Goal: Information Seeking & Learning: Learn about a topic

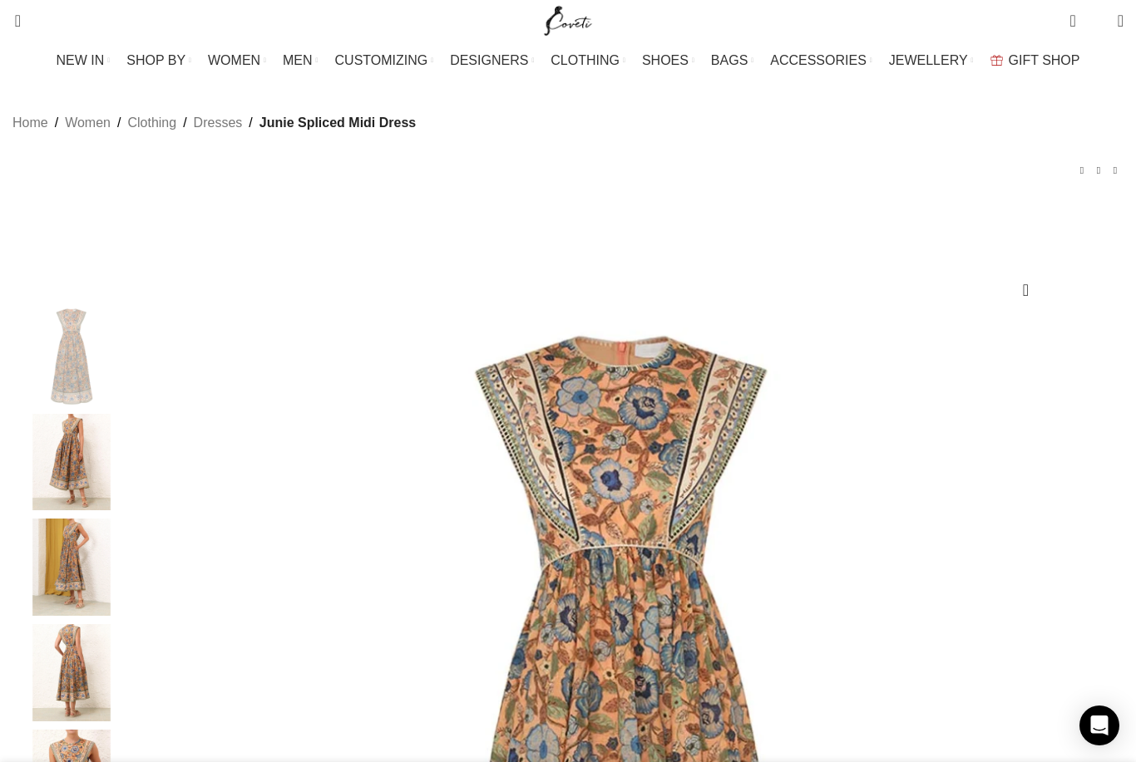
scroll to position [0, 175]
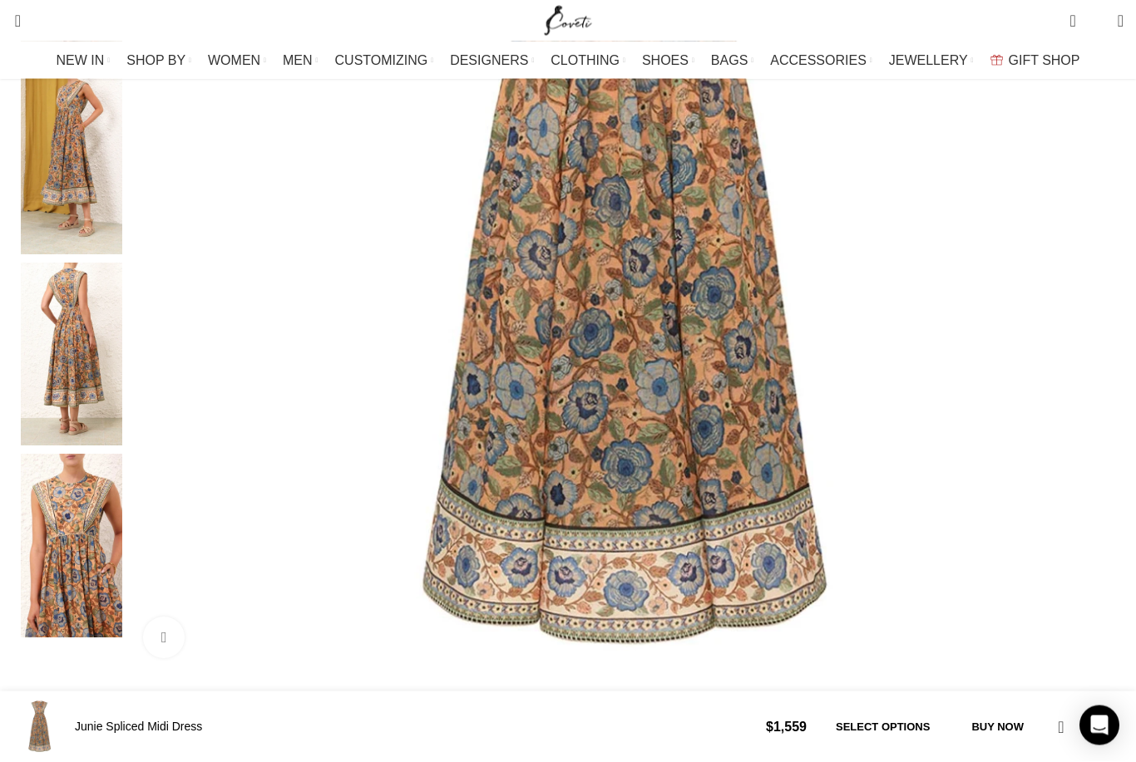
scroll to position [511, 0]
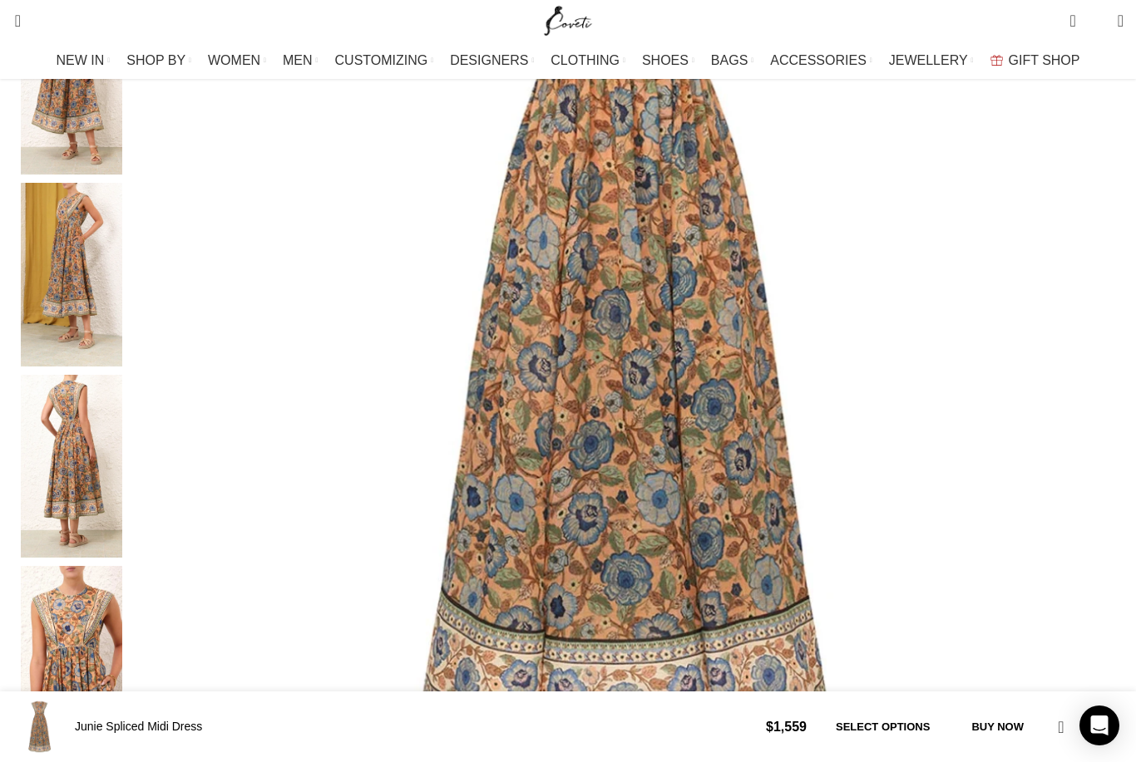
click at [122, 570] on img at bounding box center [71, 658] width 101 height 184
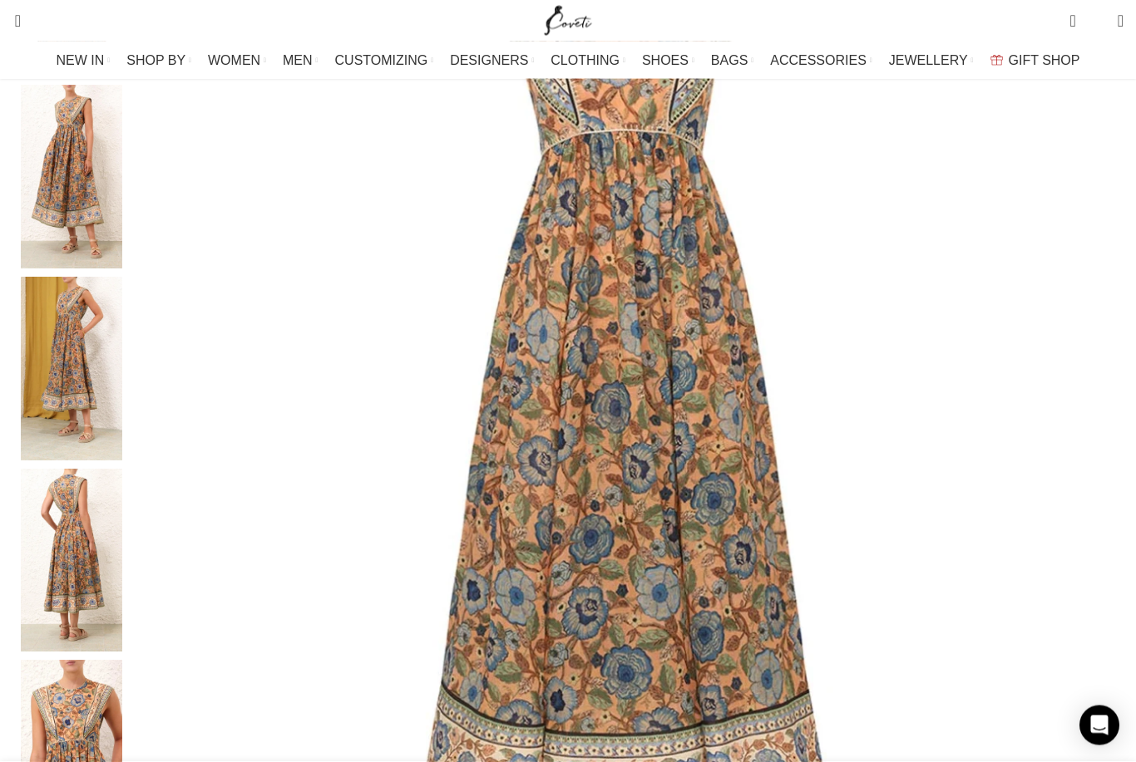
scroll to position [417, 0]
click at [122, 675] on img at bounding box center [71, 752] width 101 height 184
click at [122, 269] on img at bounding box center [71, 177] width 101 height 184
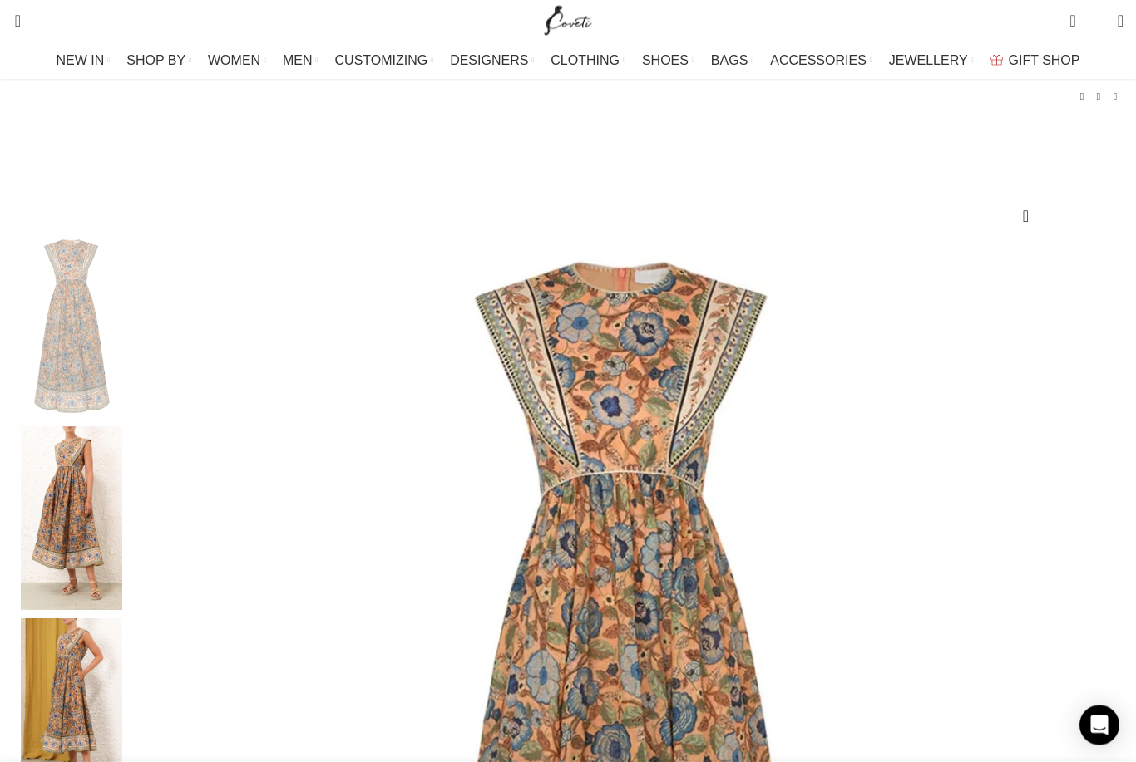
scroll to position [8, 0]
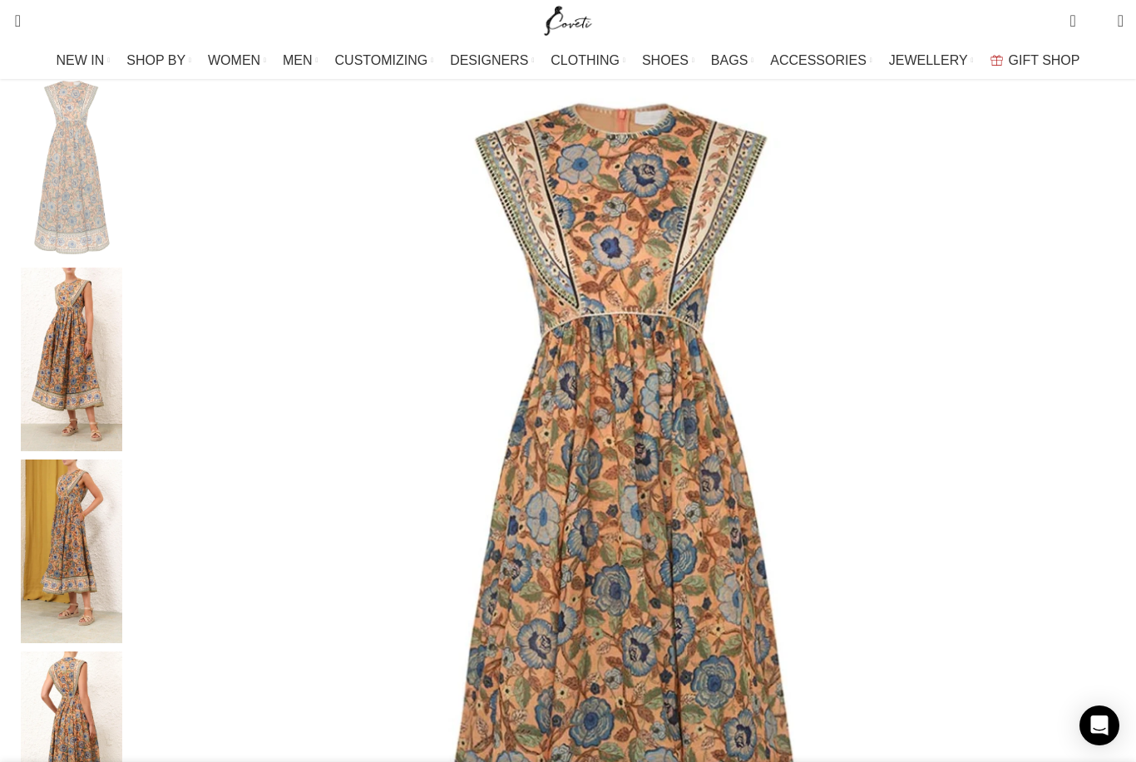
scroll to position [368, 0]
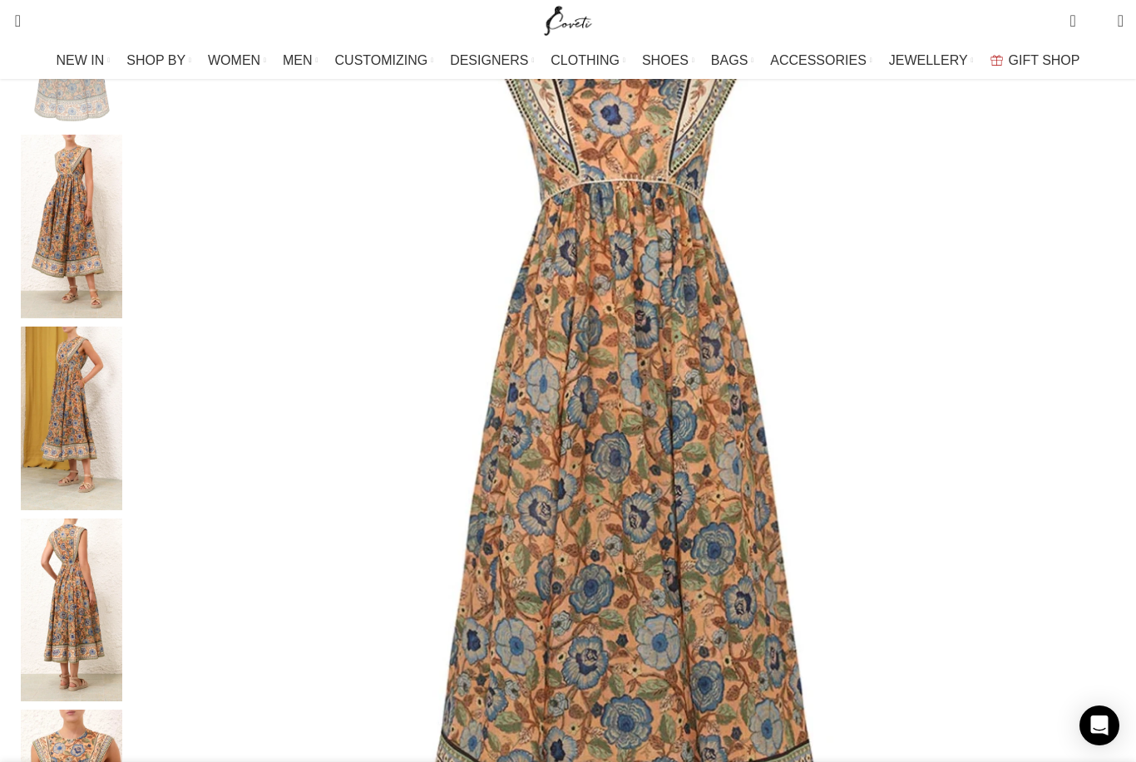
click at [122, 318] on img at bounding box center [71, 227] width 101 height 184
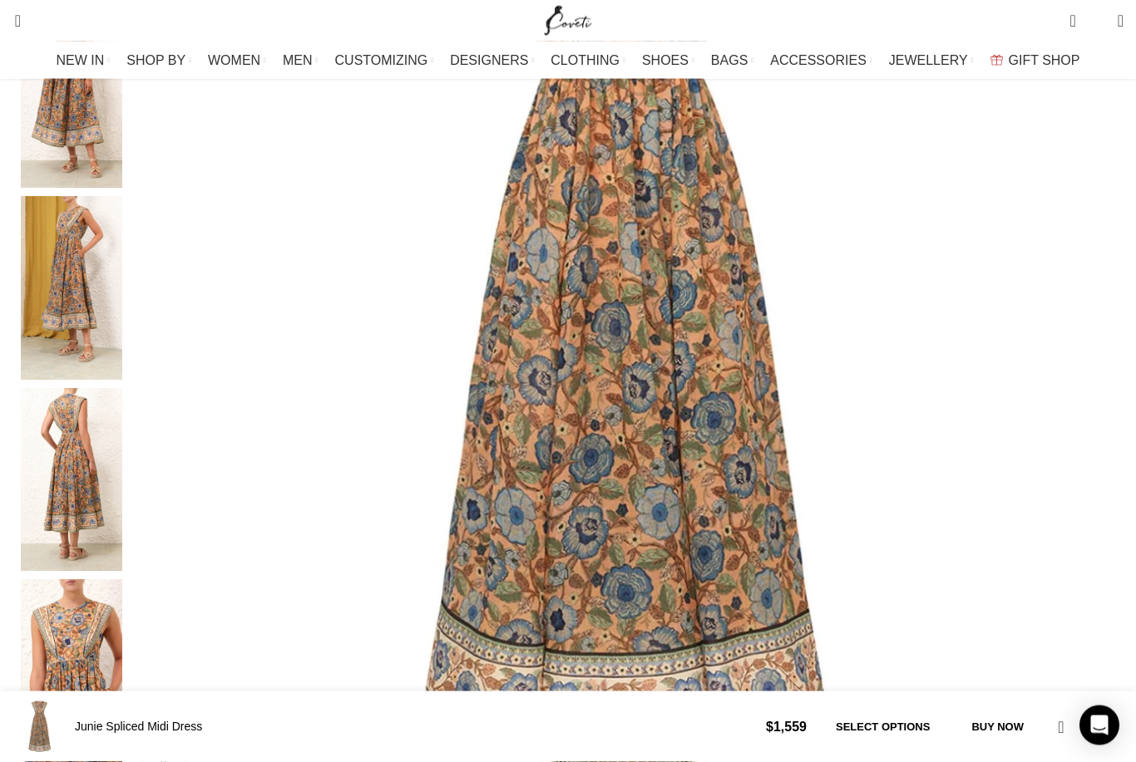
scroll to position [498, 0]
click at [122, 380] on img at bounding box center [71, 288] width 101 height 184
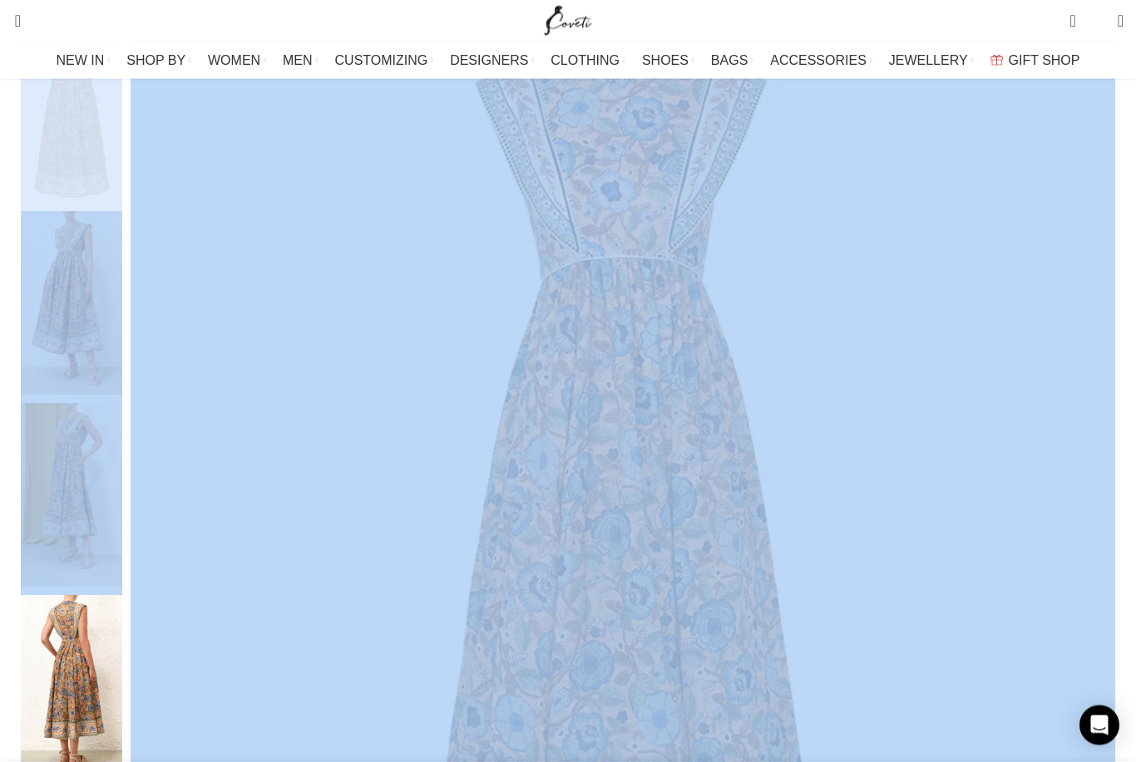
scroll to position [511, 0]
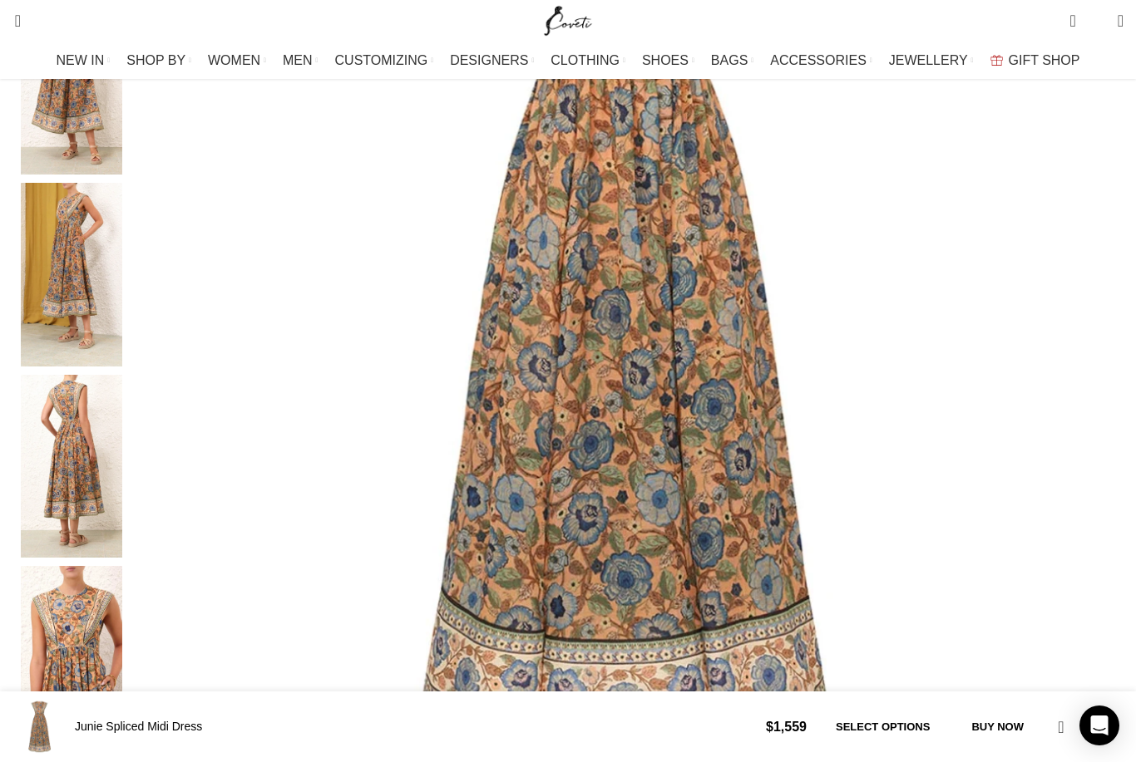
click at [143, 729] on link "Click to enlarge" at bounding box center [219, 750] width 152 height 42
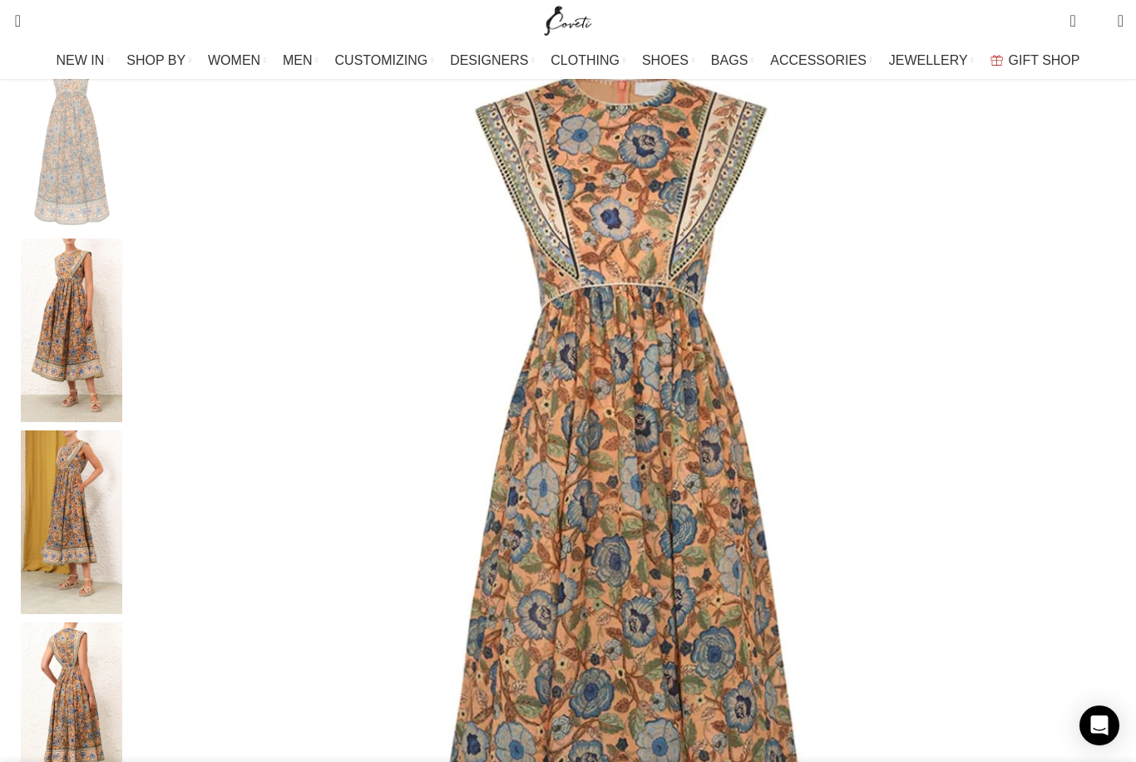
scroll to position [162, 0]
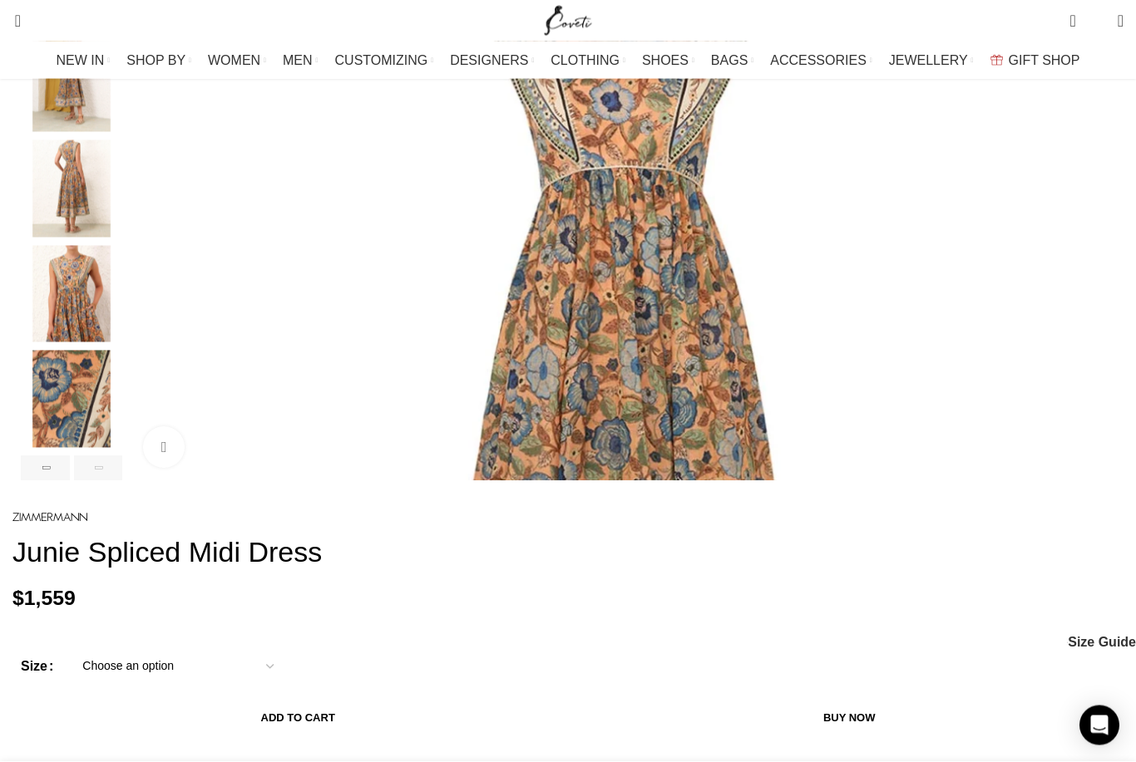
scroll to position [437, 0]
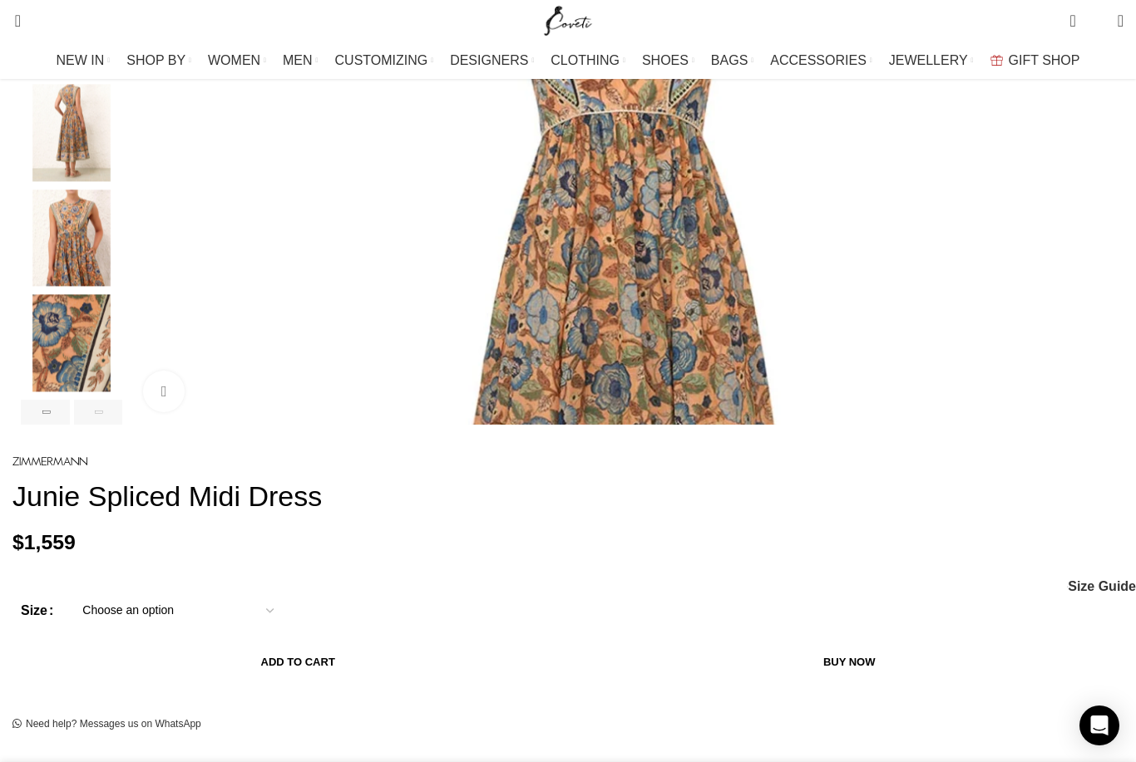
click at [106, 368] on img "6 / 6" at bounding box center [71, 343] width 101 height 97
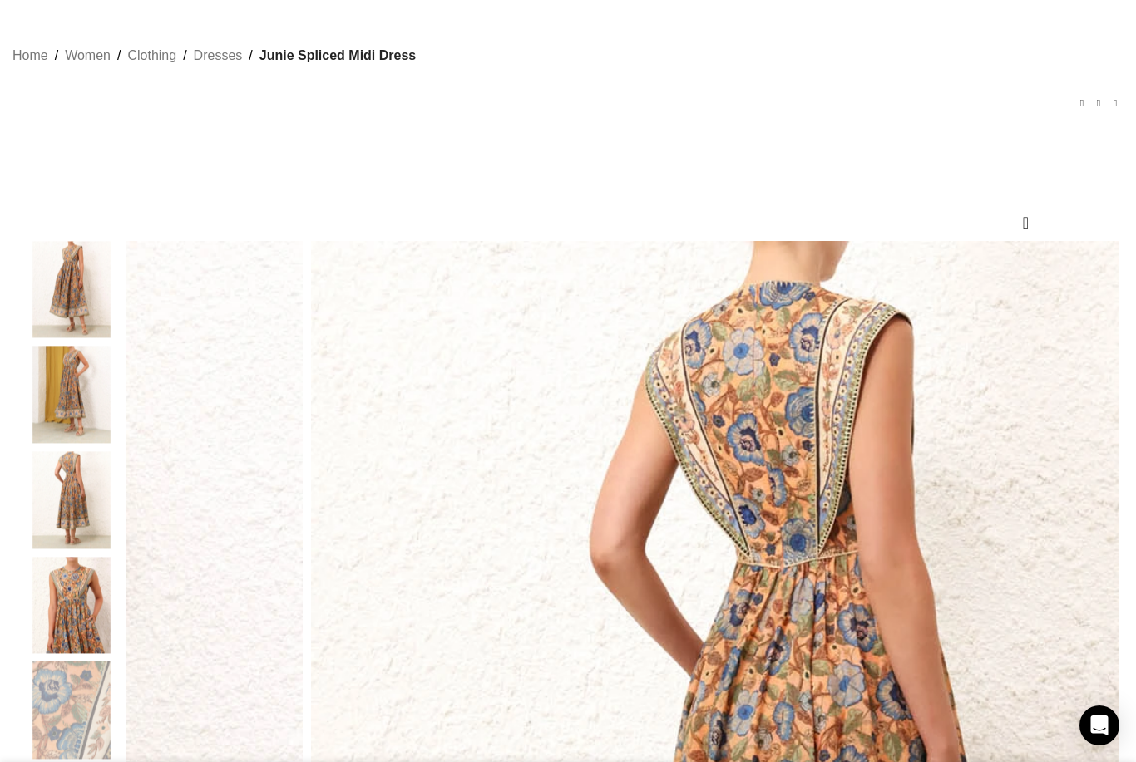
scroll to position [0, 0]
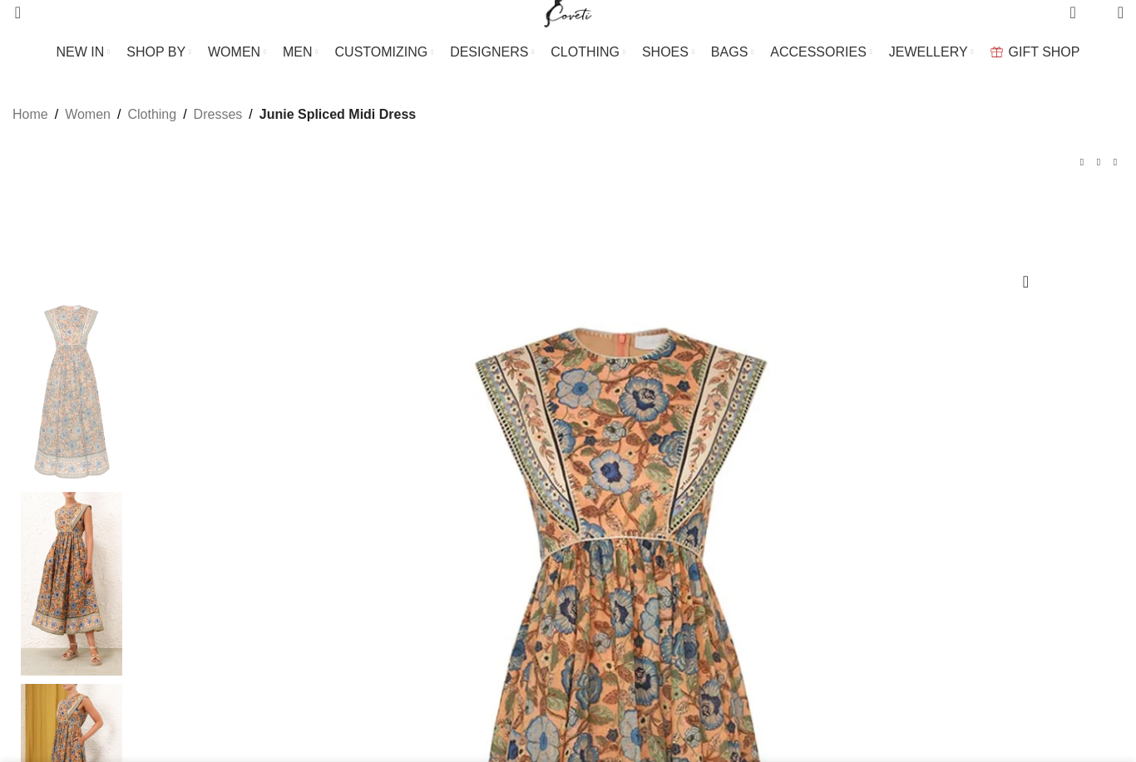
click at [121, 492] on img at bounding box center [71, 584] width 101 height 184
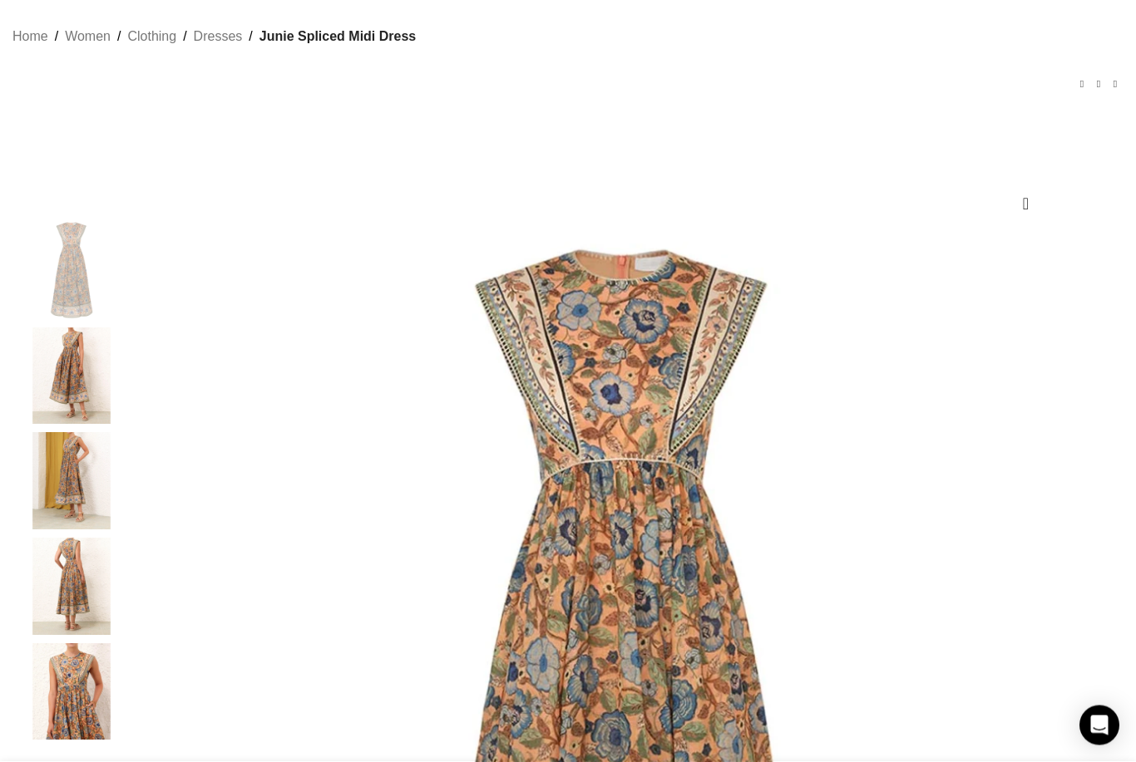
scroll to position [86, 0]
click at [108, 375] on img "2 / 6" at bounding box center [71, 377] width 101 height 97
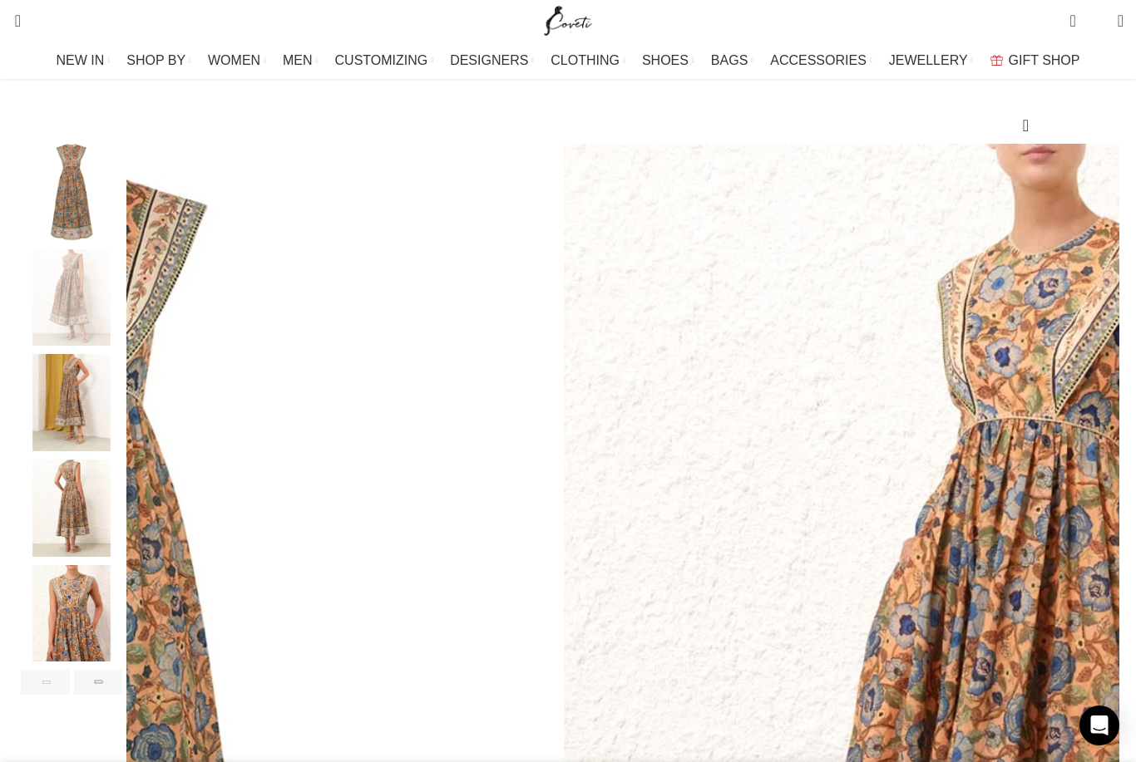
scroll to position [0, 175]
click at [95, 415] on img "3 / 6" at bounding box center [71, 402] width 101 height 97
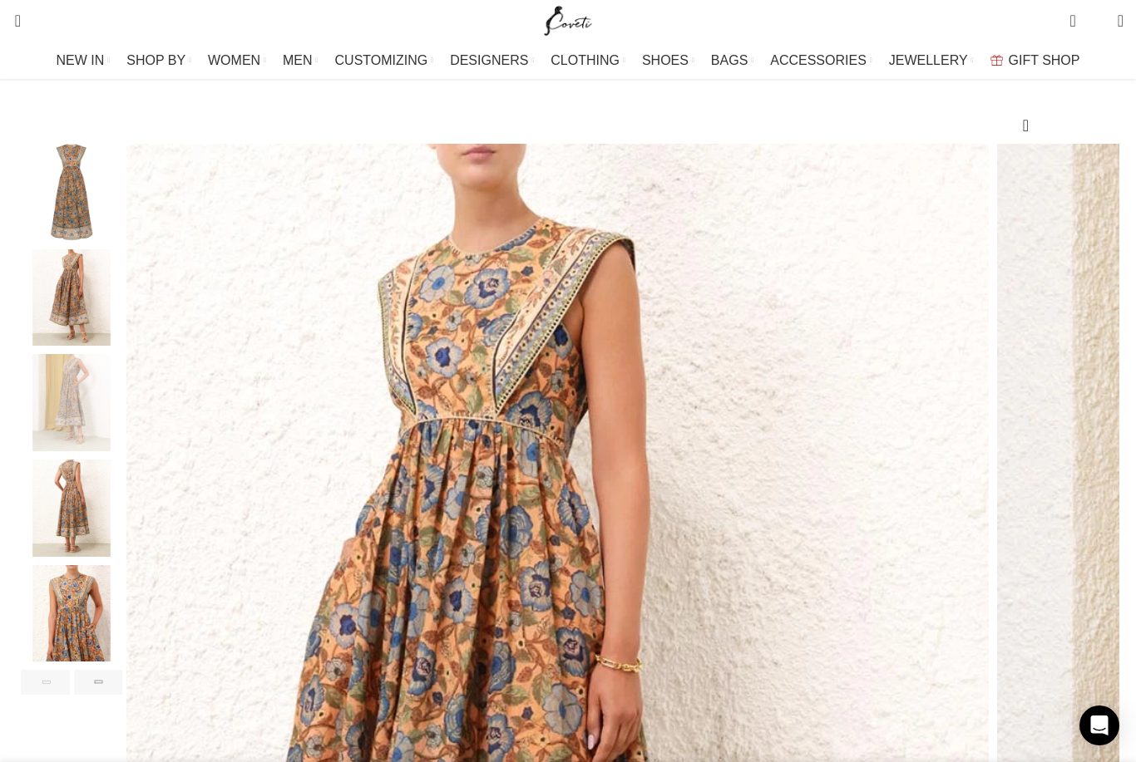
click at [106, 522] on img "4 / 6" at bounding box center [71, 508] width 101 height 97
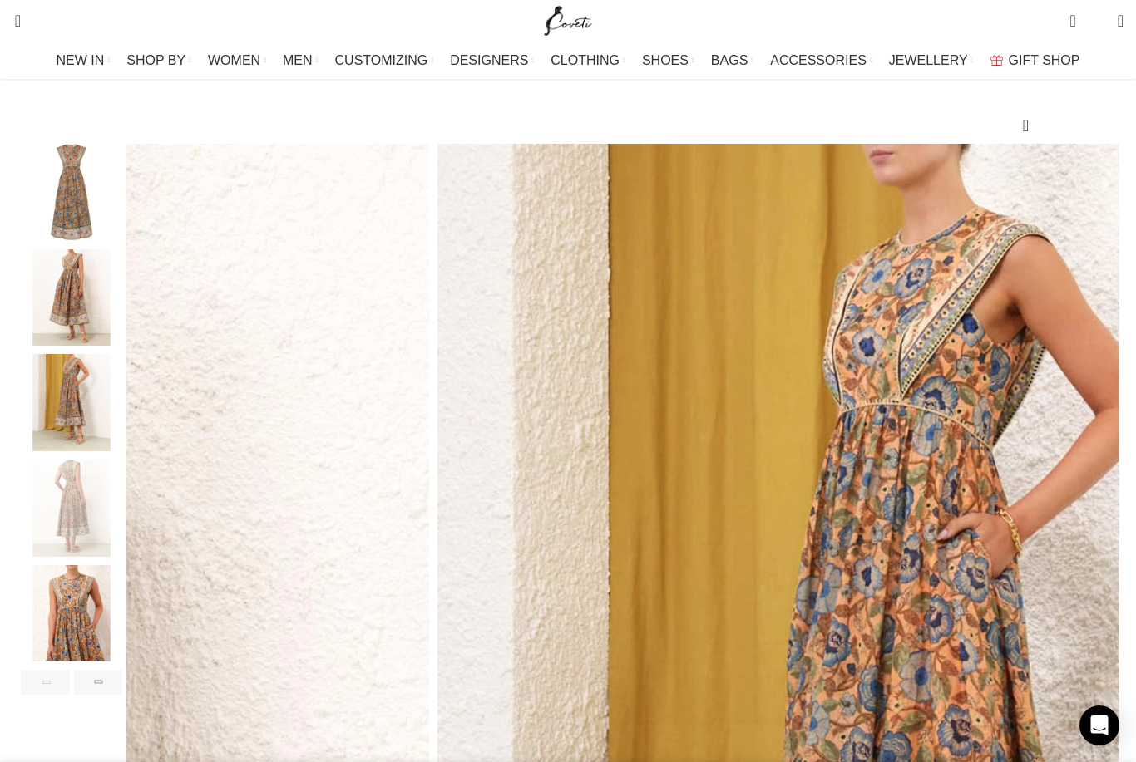
click at [102, 640] on img "5 / 6" at bounding box center [71, 613] width 101 height 97
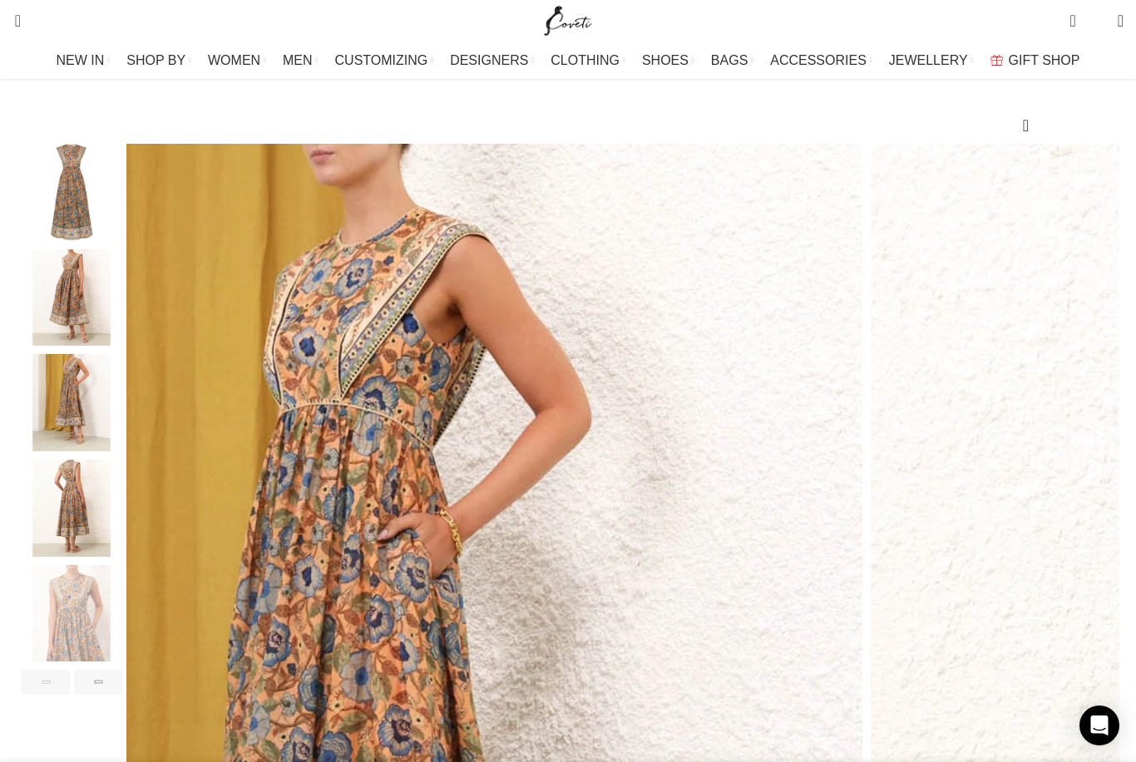
scroll to position [0, 350]
click at [123, 695] on div "Next slide" at bounding box center [98, 682] width 49 height 25
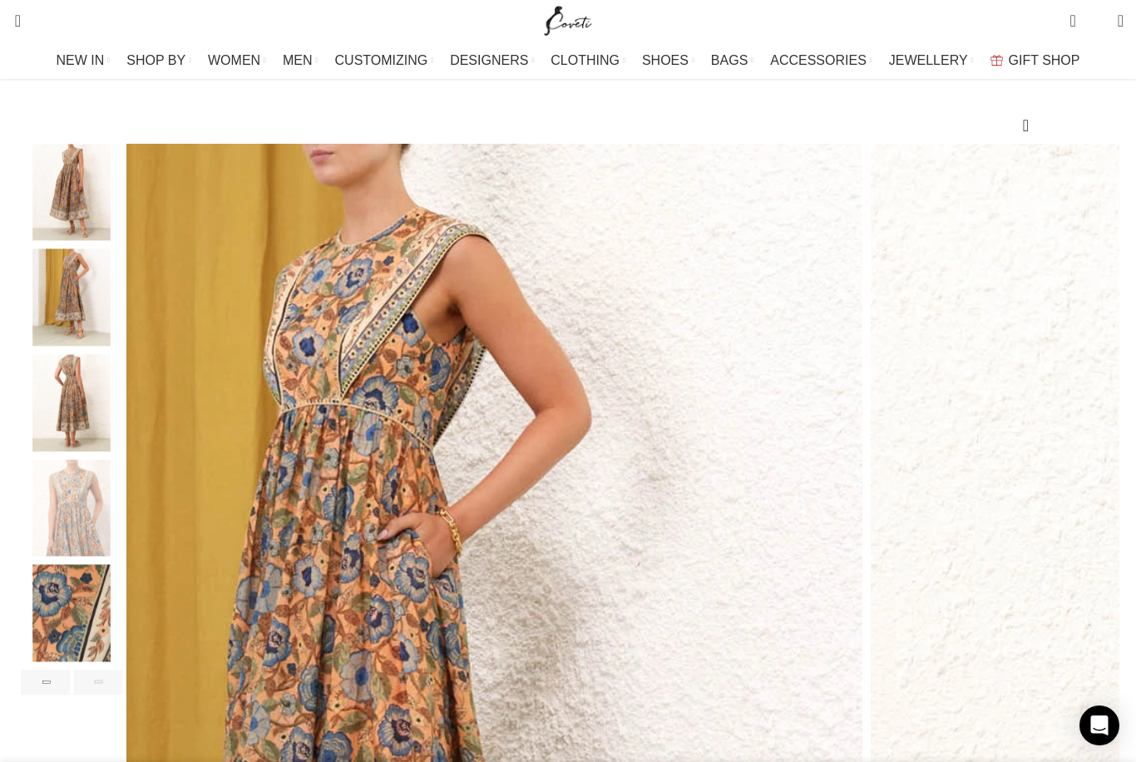
click at [123, 695] on div "Next slide" at bounding box center [98, 682] width 49 height 25
